Goal: Task Accomplishment & Management: Manage account settings

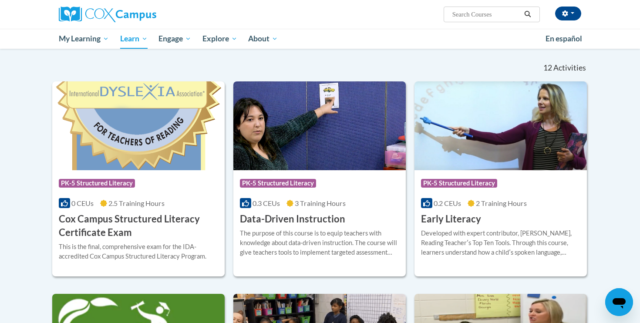
scroll to position [252, 0]
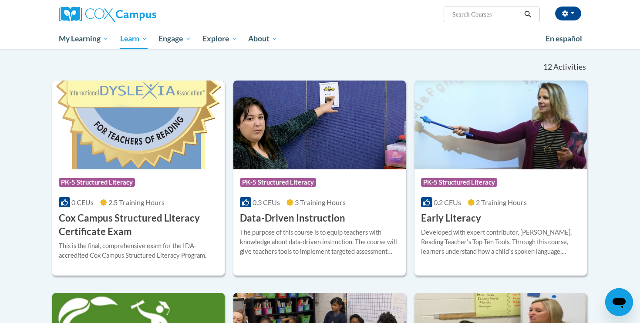
click at [107, 183] on span "PK-5 Structured Literacy" at bounding box center [97, 182] width 76 height 9
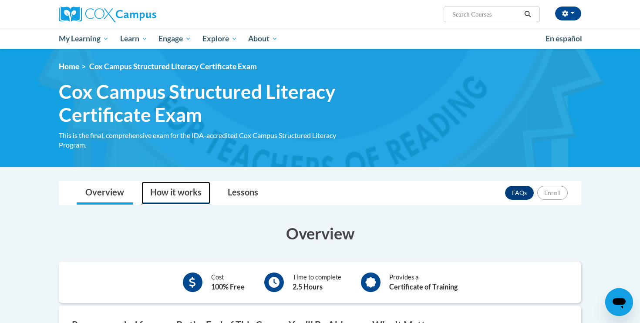
click at [165, 194] on link "How it works" at bounding box center [175, 193] width 69 height 23
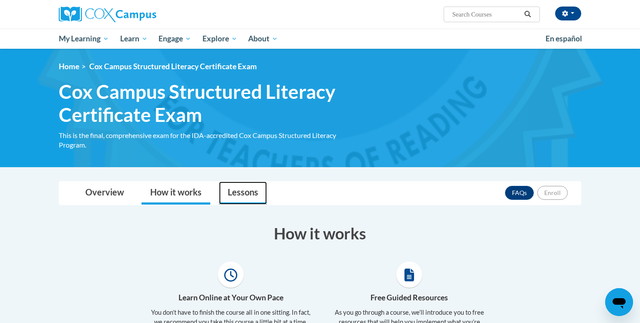
click at [236, 192] on link "Lessons" at bounding box center [243, 193] width 48 height 23
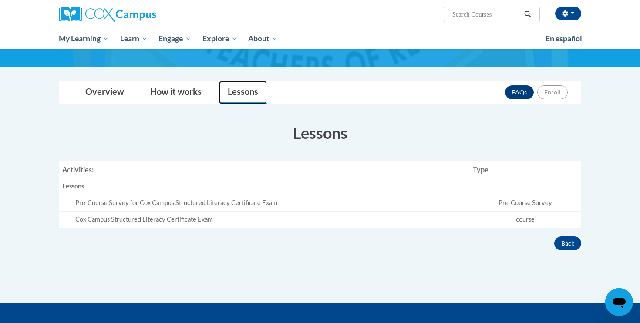
scroll to position [116, 0]
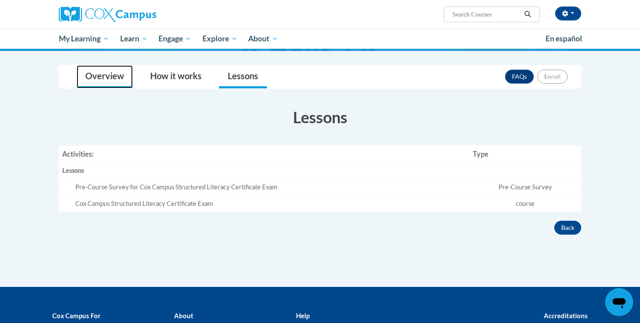
click at [111, 81] on link "Overview" at bounding box center [105, 76] width 56 height 23
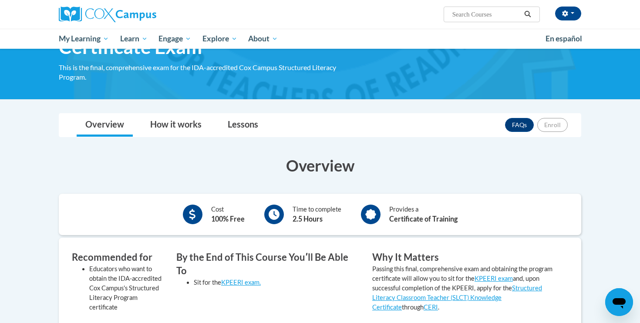
scroll to position [0, 0]
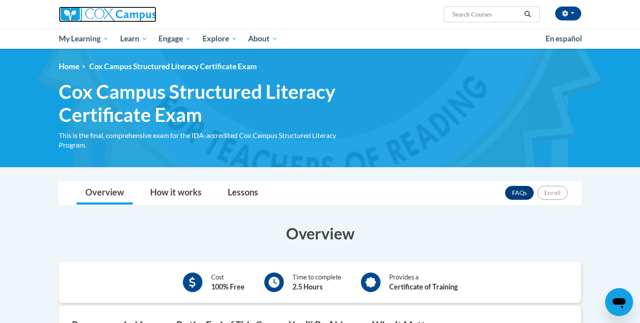
click at [140, 14] on img at bounding box center [108, 15] width 98 height 16
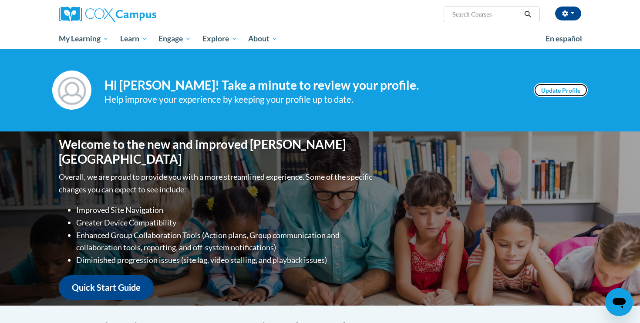
click at [537, 94] on link "Update Profile" at bounding box center [561, 90] width 54 height 14
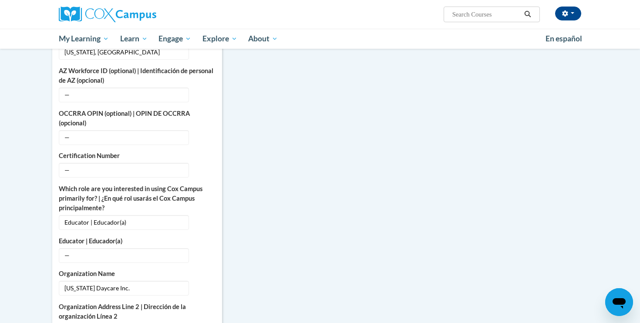
scroll to position [356, 0]
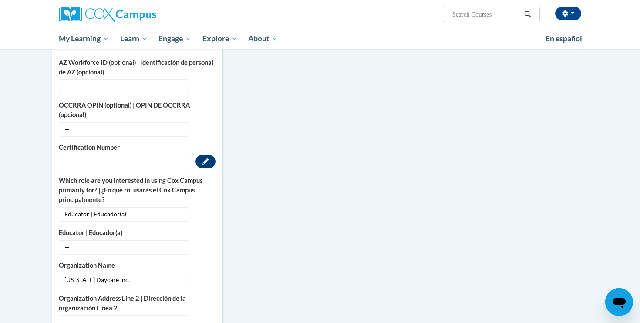
click at [94, 155] on span "—" at bounding box center [124, 162] width 130 height 15
click at [209, 155] on button "Edit" at bounding box center [205, 162] width 20 height 14
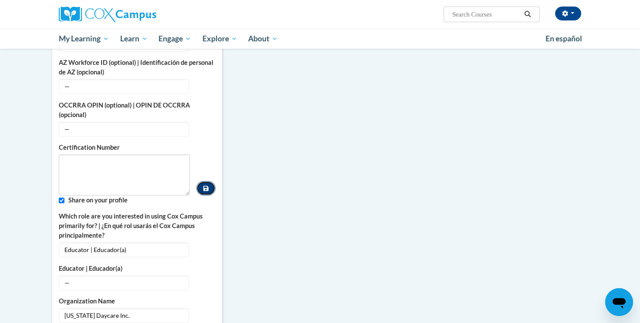
click at [201, 181] on button "Custom profile fields" at bounding box center [205, 188] width 19 height 14
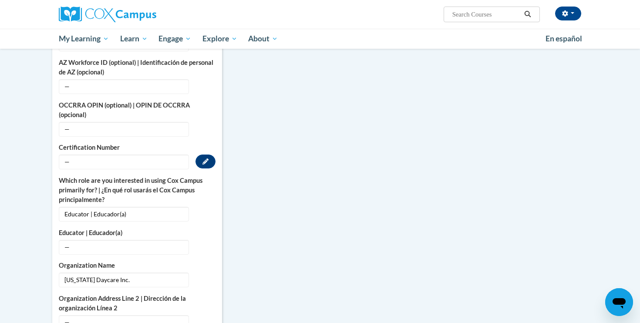
click at [105, 143] on label "Certification Number" at bounding box center [137, 148] width 157 height 10
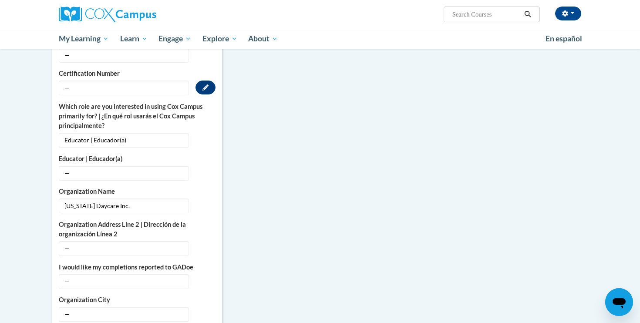
scroll to position [434, 0]
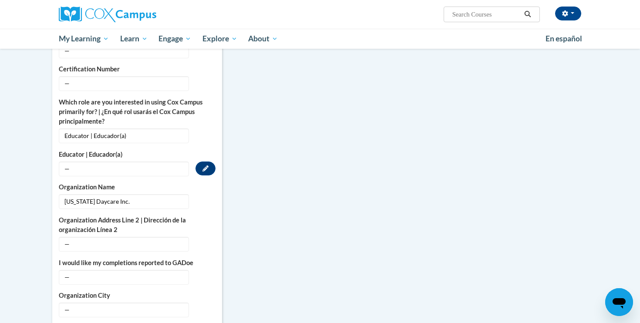
click at [106, 161] on span "—" at bounding box center [124, 168] width 130 height 15
click at [207, 165] on icon "Custom profile fields" at bounding box center [205, 168] width 6 height 6
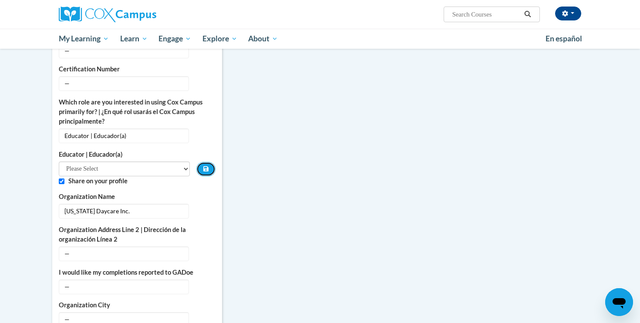
click at [207, 166] on icon "Custom profile fields" at bounding box center [205, 168] width 5 height 5
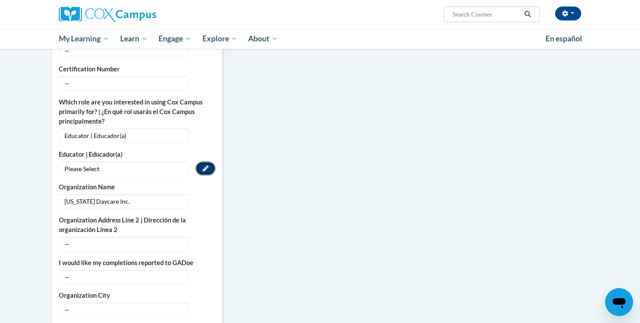
click at [202, 161] on button "Edit" at bounding box center [205, 168] width 20 height 14
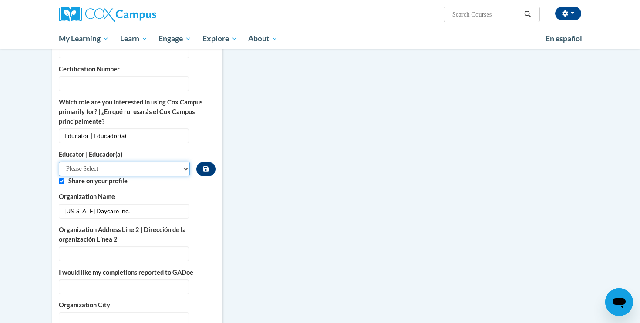
click at [183, 161] on select "Please Select Early Learning/Daycare Teacher/Family Home Care Provider | Maestr…" at bounding box center [124, 168] width 131 height 15
select select "5e2af403-4f2c-4e49-a02f-103e55d7b75b"
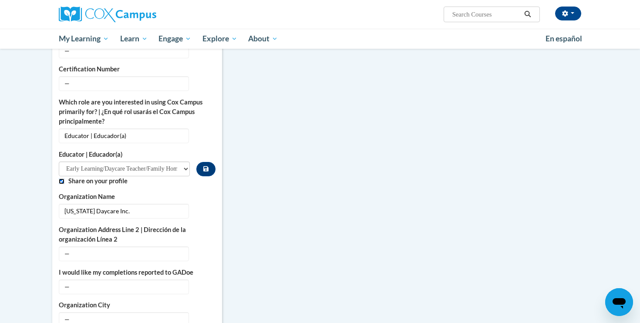
click at [61, 178] on input "Custom profile fields" at bounding box center [62, 181] width 6 height 6
checkbox input "false"
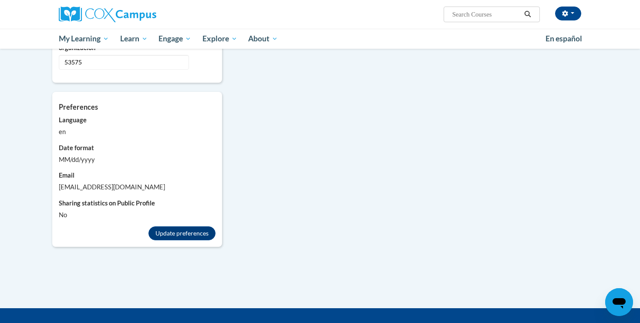
scroll to position [735, 0]
click at [172, 228] on button "Update preferences" at bounding box center [181, 233] width 67 height 14
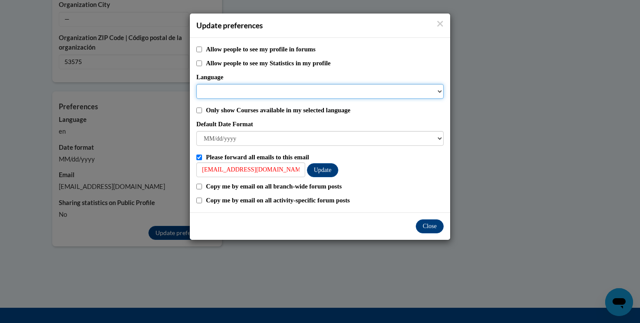
click at [222, 90] on select "Language" at bounding box center [319, 91] width 247 height 15
click at [300, 94] on select "Language" at bounding box center [319, 91] width 247 height 15
click at [442, 90] on select "Language" at bounding box center [319, 91] width 247 height 15
click at [438, 91] on select "Language" at bounding box center [319, 91] width 247 height 15
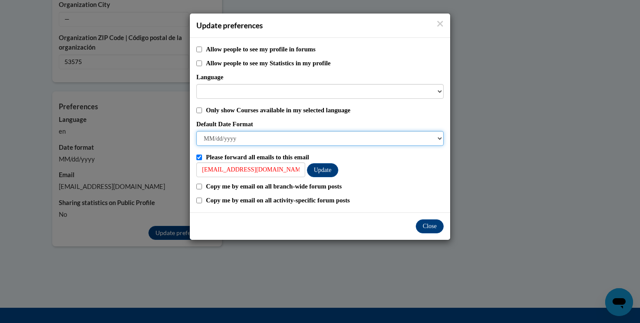
click at [437, 141] on select "M/d/yyyy M/d/yy MM/dd/yy MM/dd/yyyy yy/MM/dd yyyy-MM-dd dd-MMM-yyyy dd/MM/yyyy …" at bounding box center [319, 138] width 247 height 15
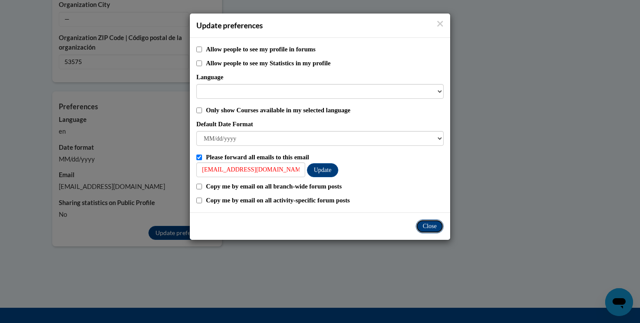
click at [433, 228] on button "Close" at bounding box center [430, 226] width 28 height 14
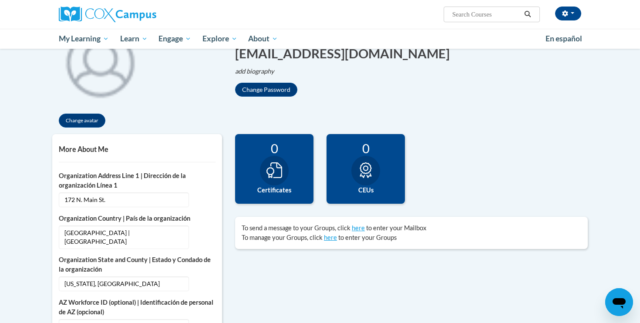
scroll to position [0, 0]
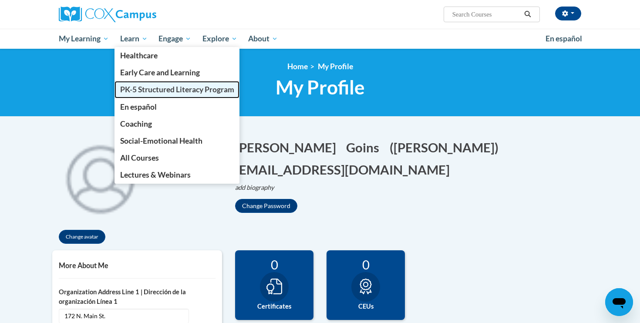
click at [151, 91] on span "PK-5 Structured Literacy Program" at bounding box center [177, 89] width 114 height 9
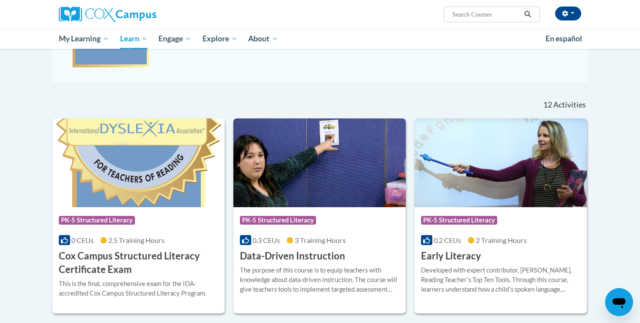
scroll to position [305, 0]
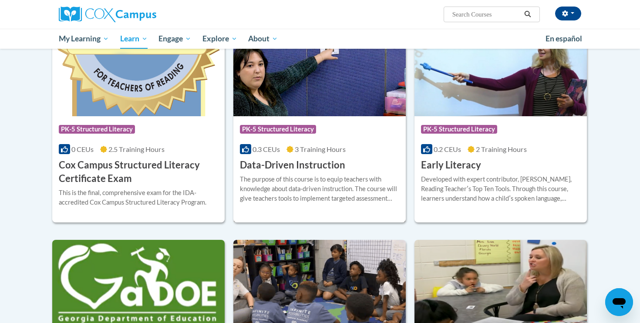
click at [273, 100] on img at bounding box center [319, 71] width 172 height 89
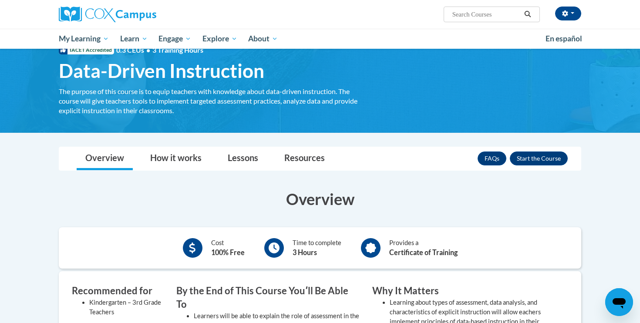
scroll to position [94, 0]
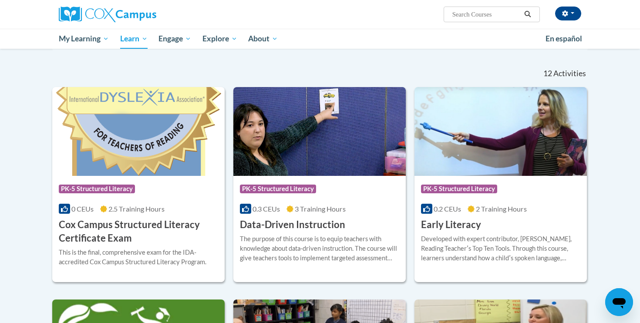
scroll to position [249, 0]
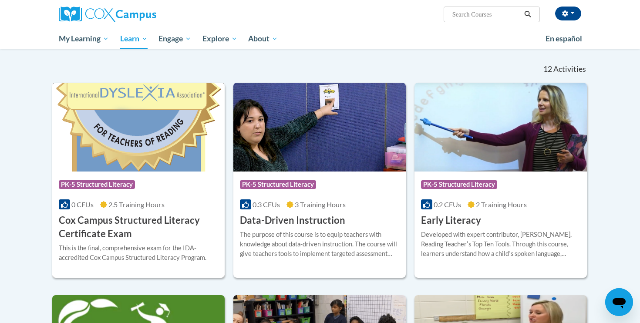
click at [119, 121] on img at bounding box center [138, 127] width 172 height 89
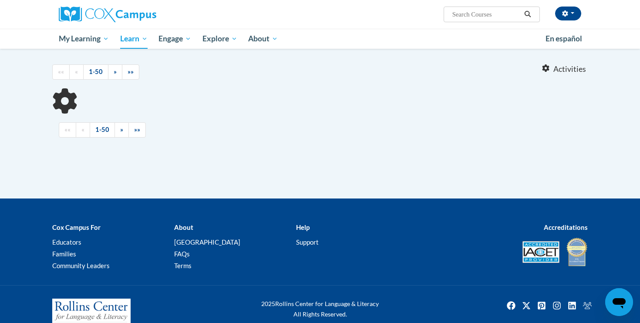
scroll to position [243, 0]
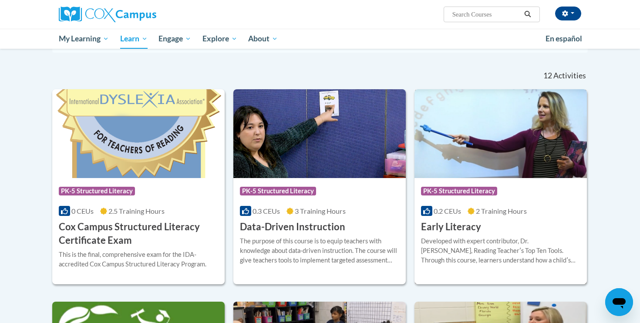
click at [488, 144] on img at bounding box center [500, 133] width 172 height 89
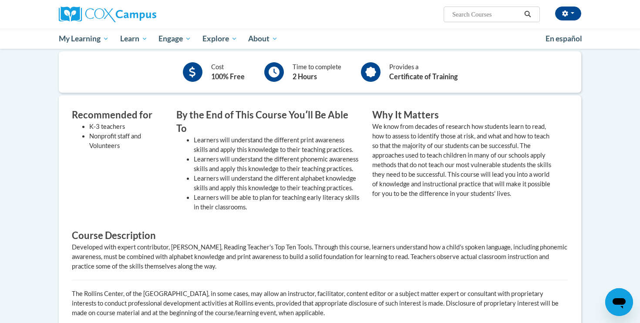
scroll to position [226, 0]
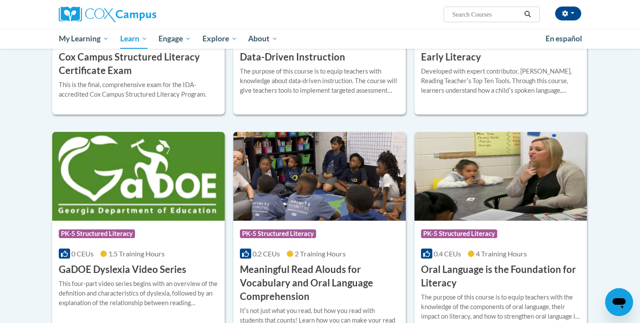
scroll to position [439, 0]
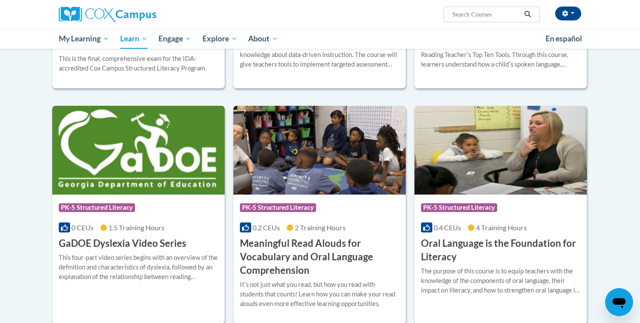
click at [75, 148] on img at bounding box center [138, 150] width 172 height 89
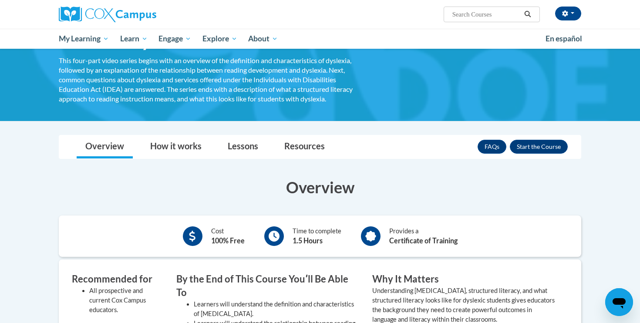
scroll to position [155, 0]
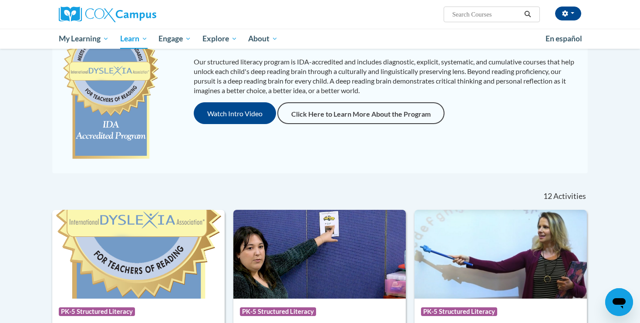
scroll to position [187, 0]
